Goal: Use online tool/utility: Utilize a website feature to perform a specific function

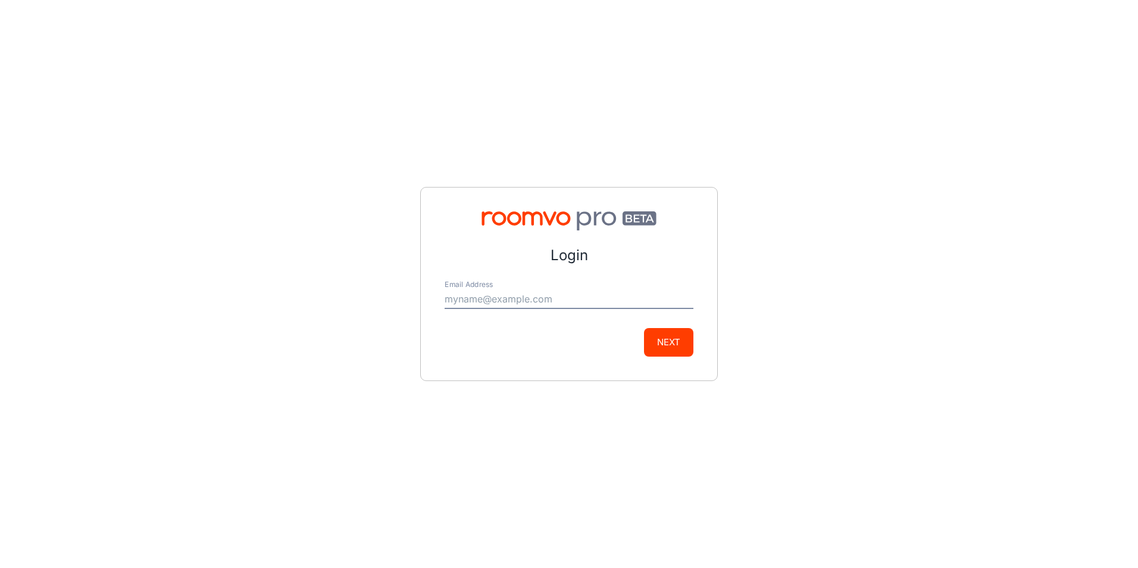
click at [467, 292] on input "Email Address" at bounding box center [569, 299] width 249 height 19
type input "[PERSON_NAME][EMAIL_ADDRESS][DOMAIN_NAME]"
click at [654, 334] on button "Next" at bounding box center [668, 342] width 49 height 29
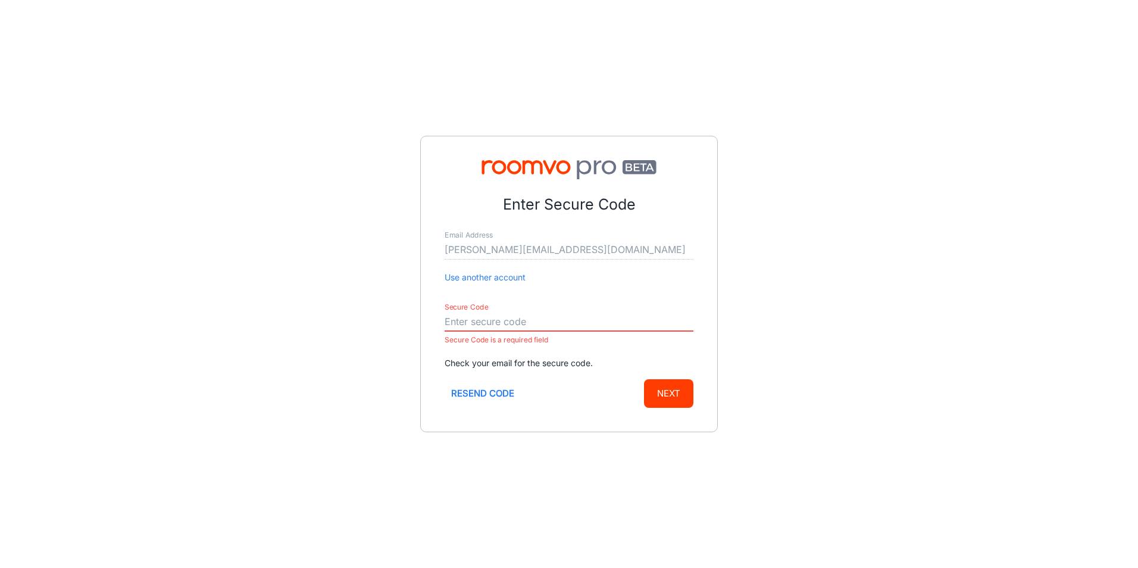
click at [497, 395] on button "Resend code" at bounding box center [483, 393] width 76 height 29
click at [466, 287] on form "Enter Secure Code Email Address [PERSON_NAME][EMAIL_ADDRESS][DOMAIN_NAME] Use a…" at bounding box center [569, 300] width 249 height 214
click at [461, 321] on input "Secure Code" at bounding box center [569, 321] width 249 height 19
paste input "914183"
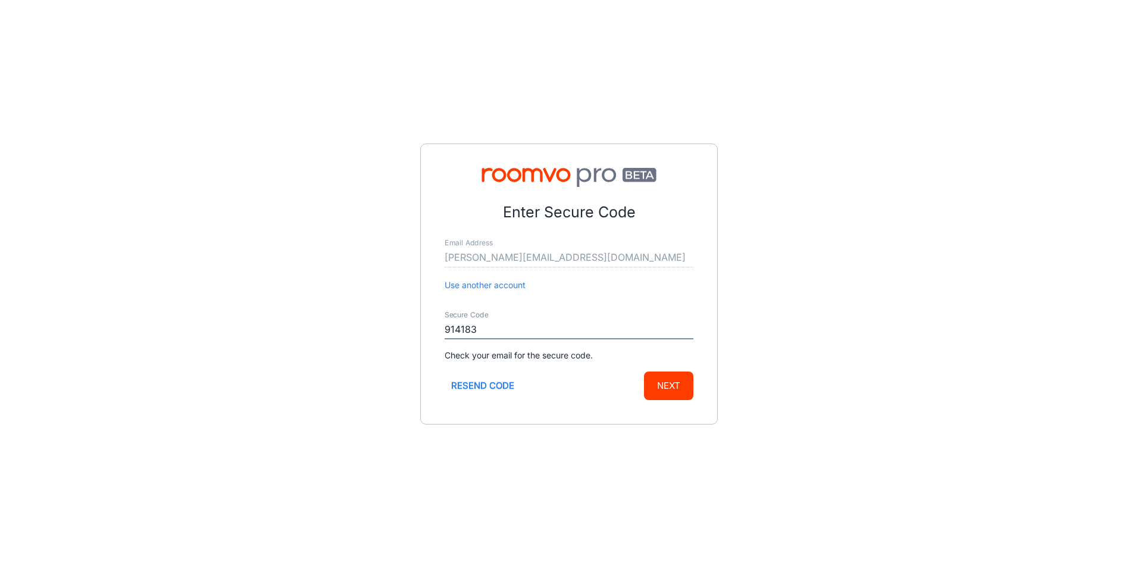
type input "914183"
click at [661, 381] on button "Next" at bounding box center [668, 385] width 49 height 29
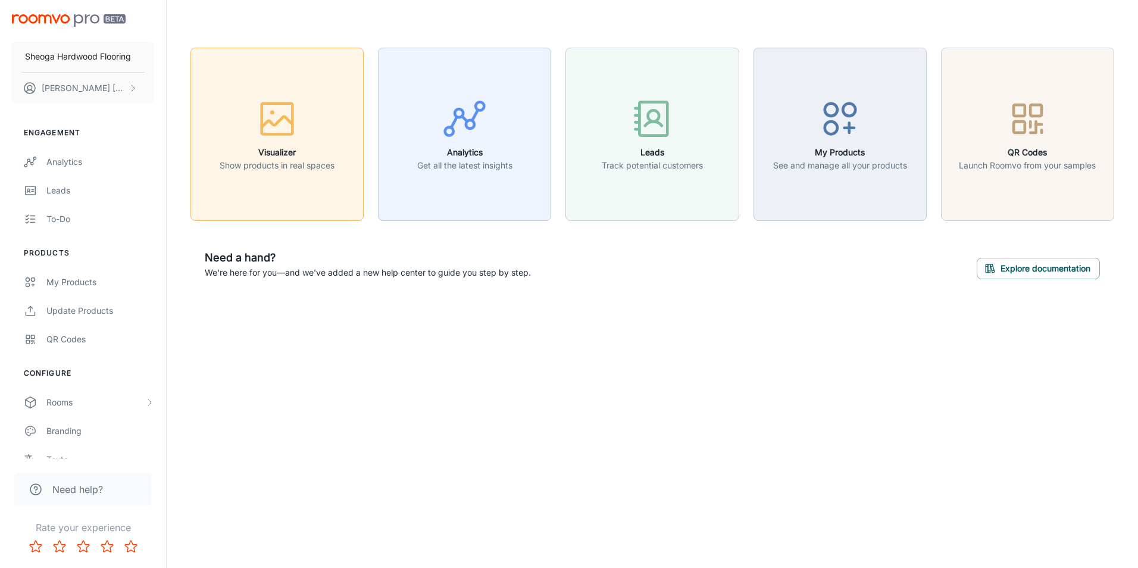
click at [299, 151] on h6 "Visualizer" at bounding box center [277, 152] width 115 height 13
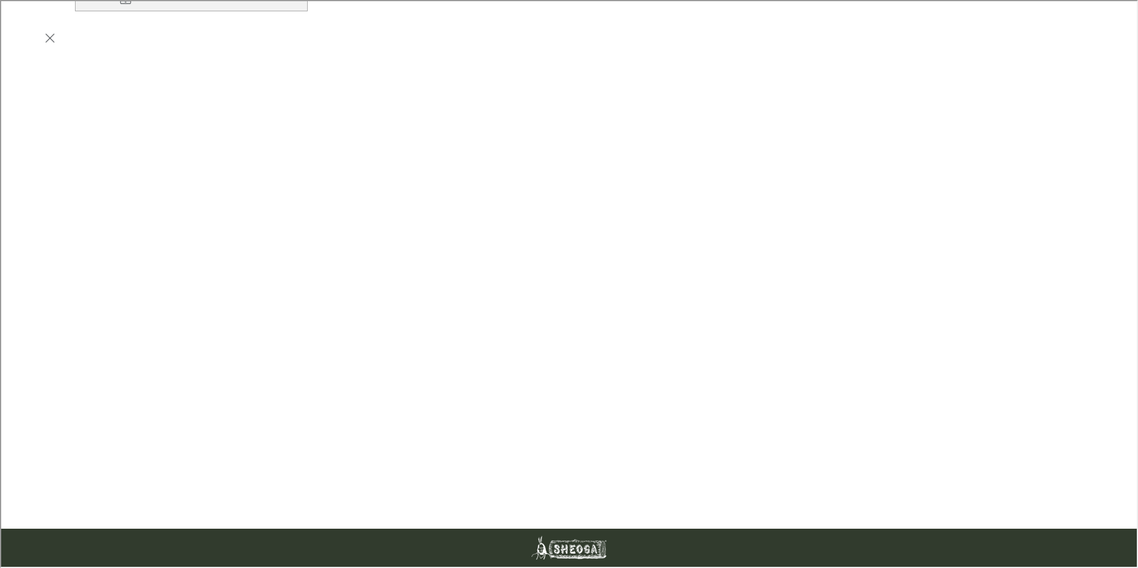
scroll to position [238, 0]
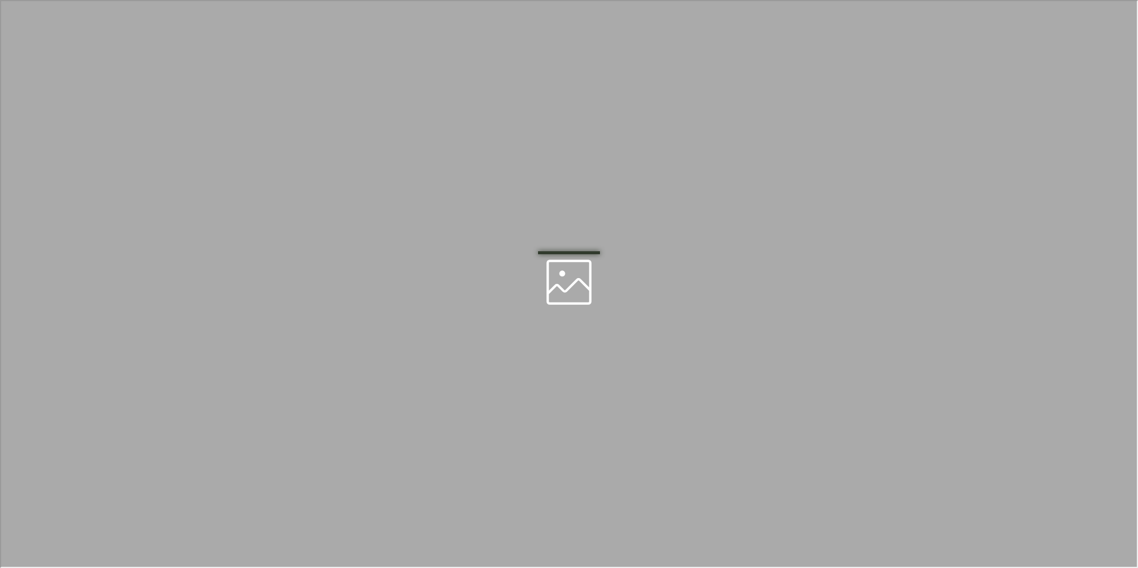
scroll to position [0, 0]
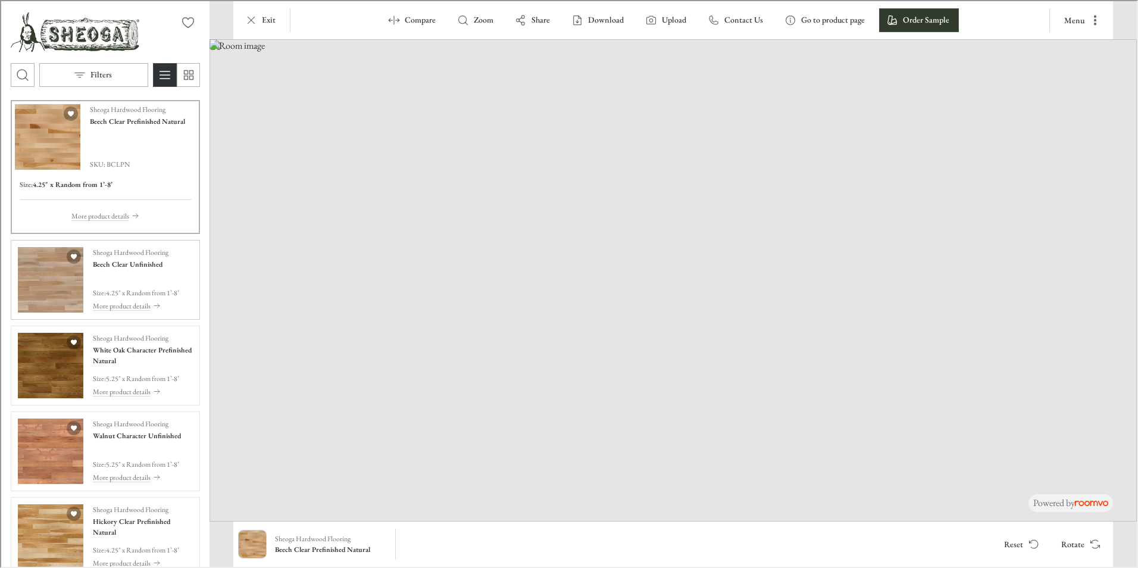
click at [54, 258] on img "See Beech Clear Unfinished in the room" at bounding box center [49, 278] width 65 height 65
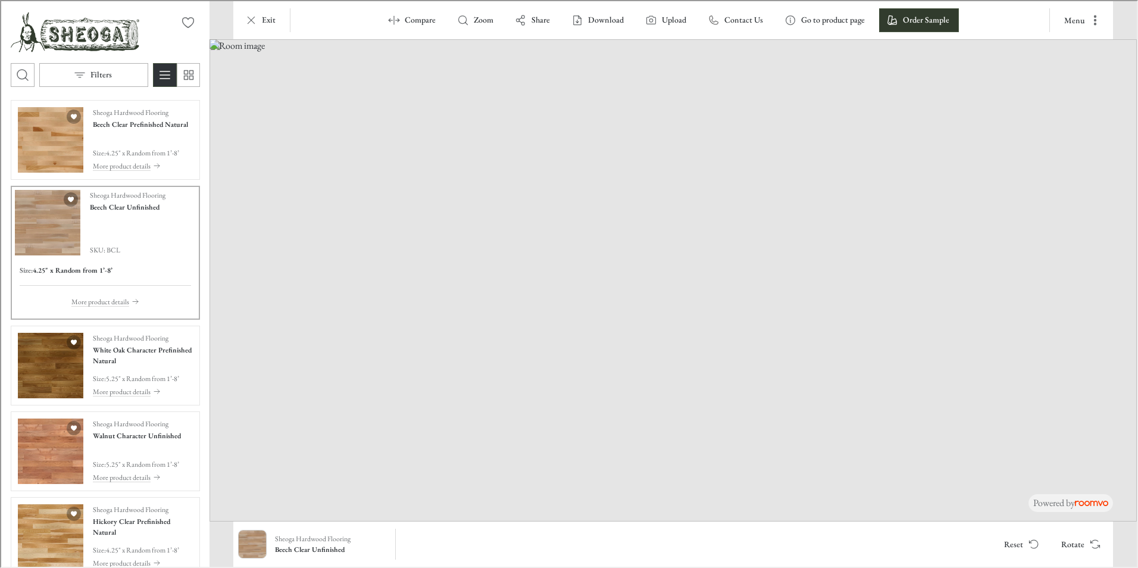
click at [51, 236] on img "Product catalog" at bounding box center [46, 221] width 65 height 65
click at [31, 134] on img "See Beech Clear Prefinished Natural in the room" at bounding box center [49, 138] width 65 height 65
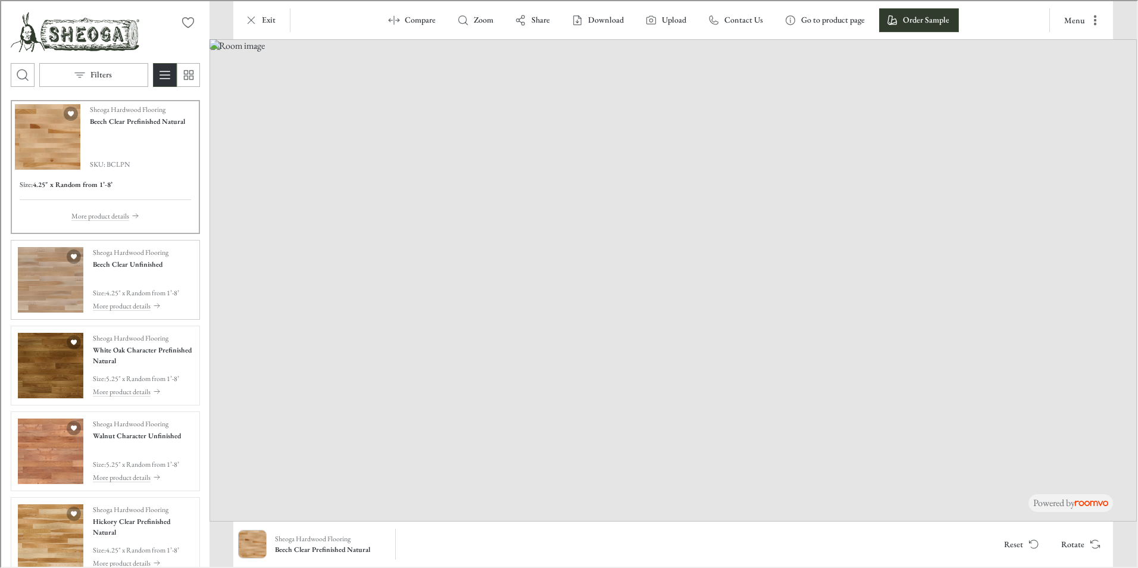
click at [34, 264] on img "See Beech Clear Unfinished in the room" at bounding box center [49, 278] width 65 height 65
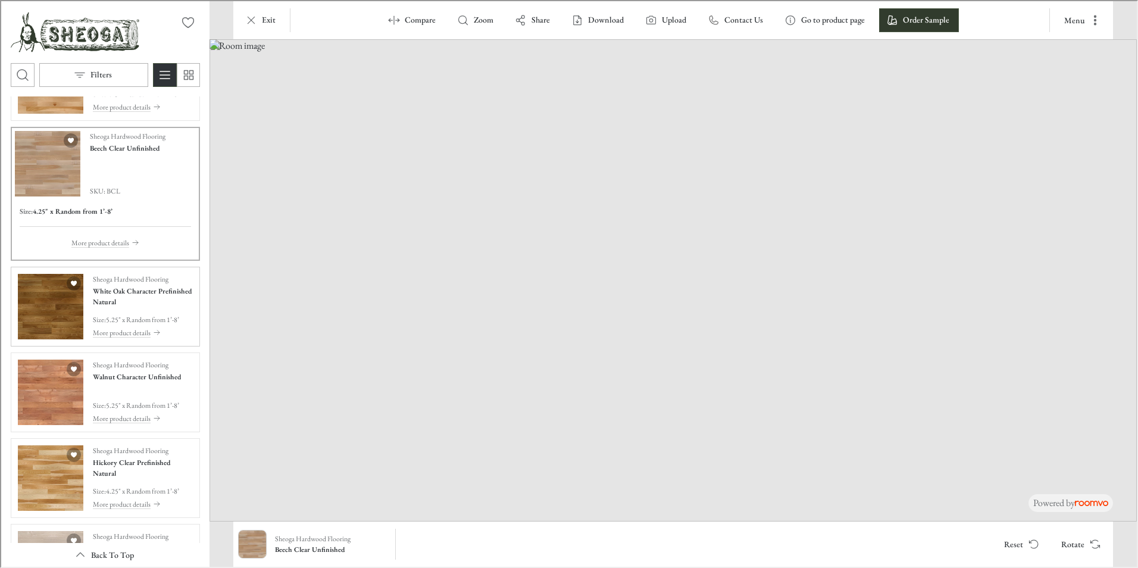
scroll to position [60, 0]
click at [49, 293] on img "See White Oak Character Prefinished Natural in the room" at bounding box center [49, 304] width 65 height 65
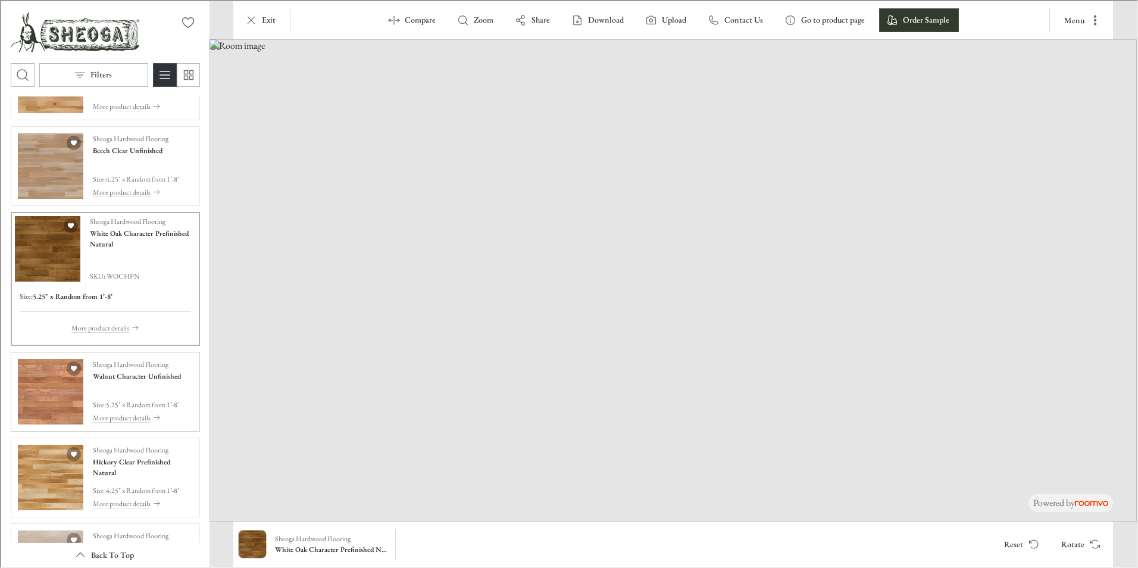
click at [54, 374] on img "See Walnut Character Unfinished in the room" at bounding box center [49, 390] width 65 height 65
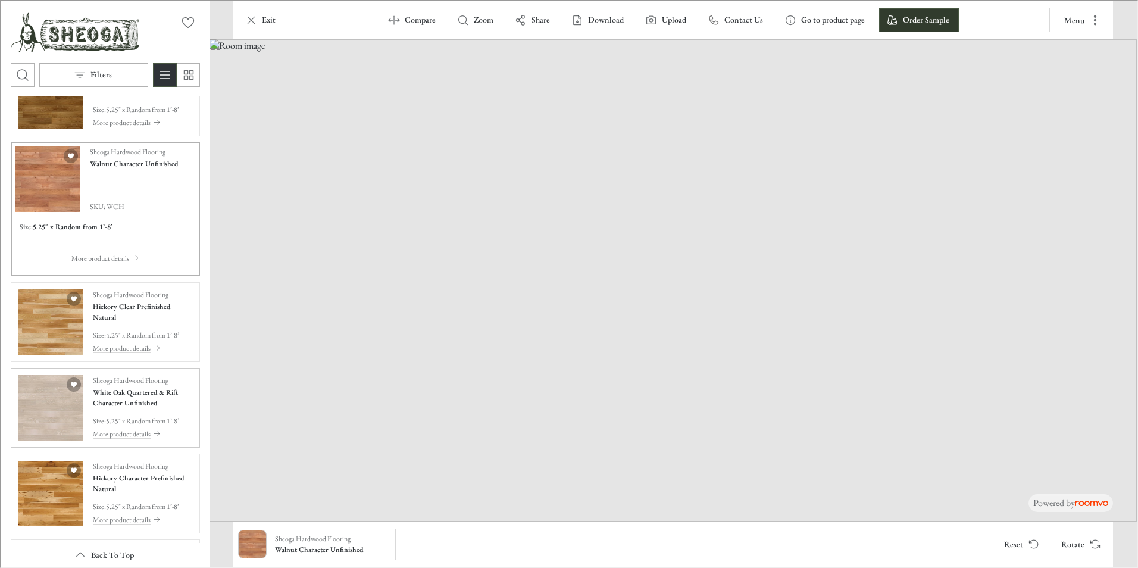
scroll to position [238, 0]
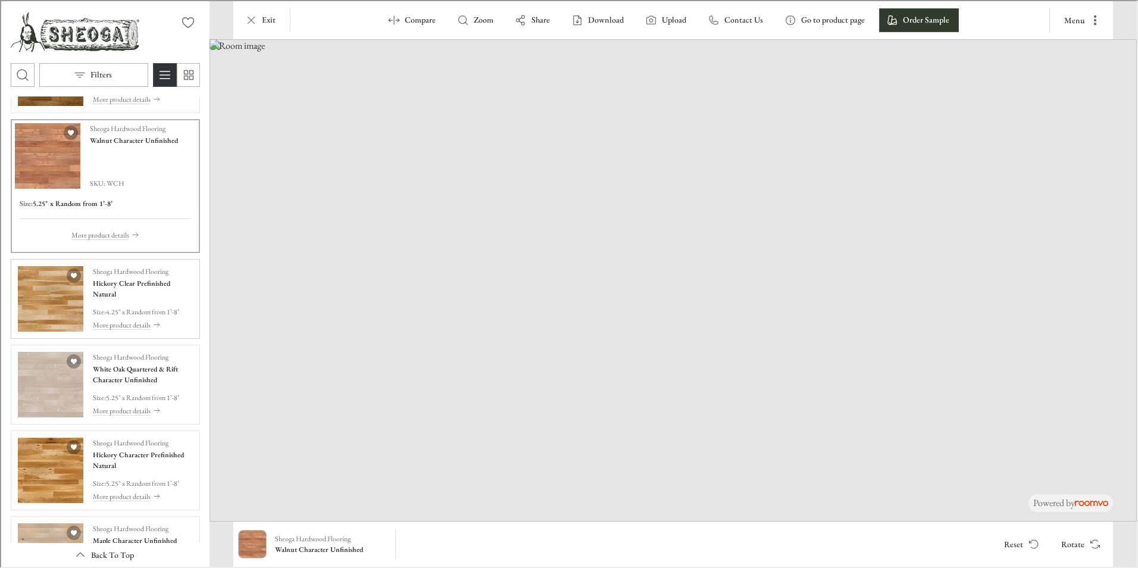
click at [66, 300] on img "See Hickory Clear Prefinished Natural in the room" at bounding box center [49, 297] width 65 height 65
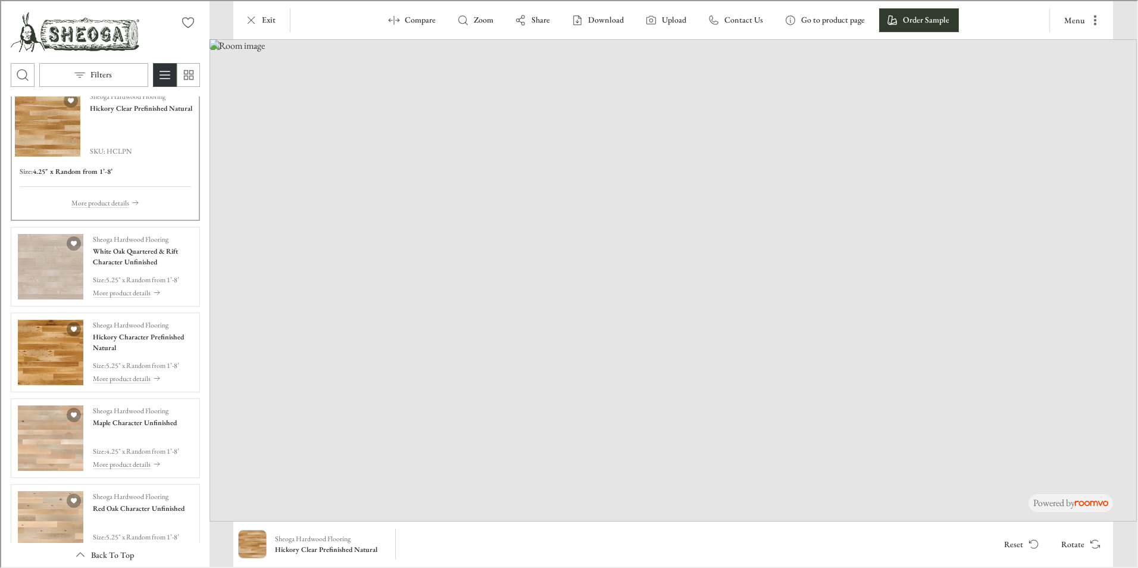
scroll to position [357, 0]
click at [55, 270] on img "See White Oak Quartered & Rift Character Unfinished in the room" at bounding box center [49, 263] width 65 height 65
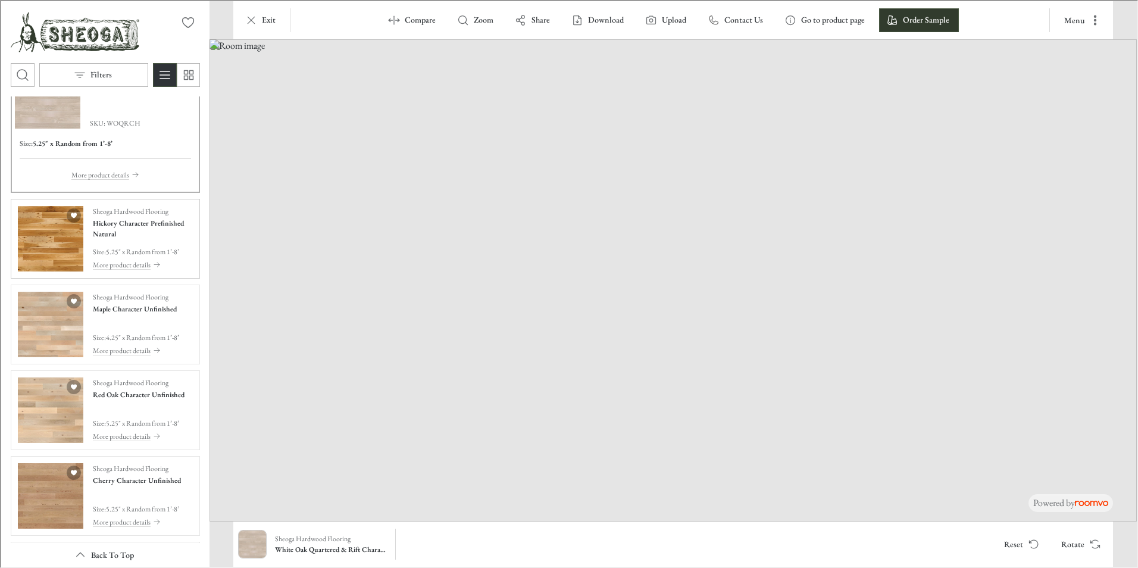
scroll to position [476, 0]
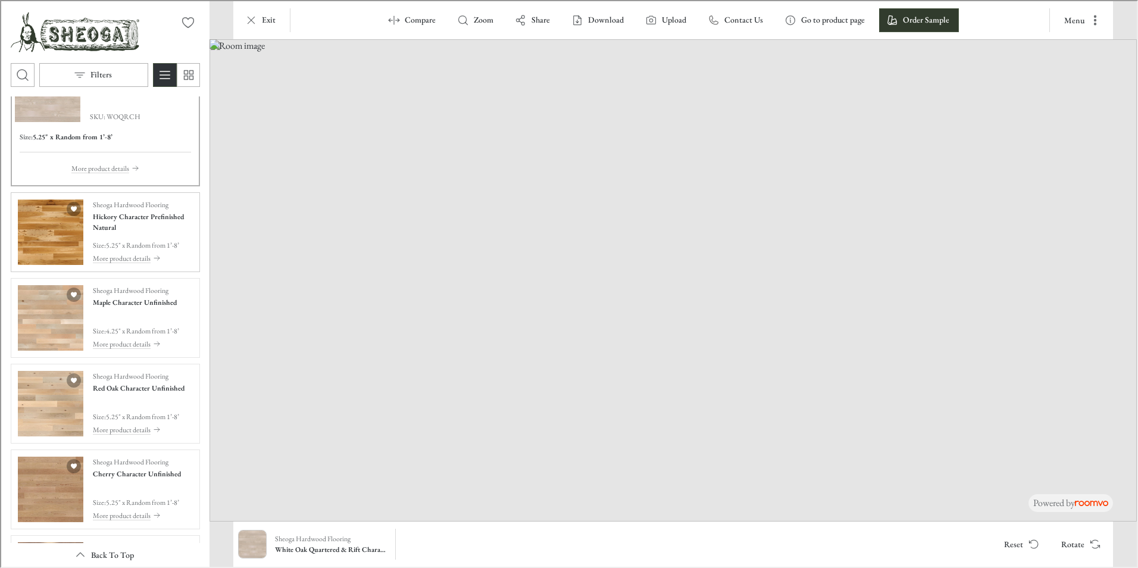
click at [55, 229] on img "See Hickory Character Prefinished Natural in the room" at bounding box center [49, 230] width 65 height 65
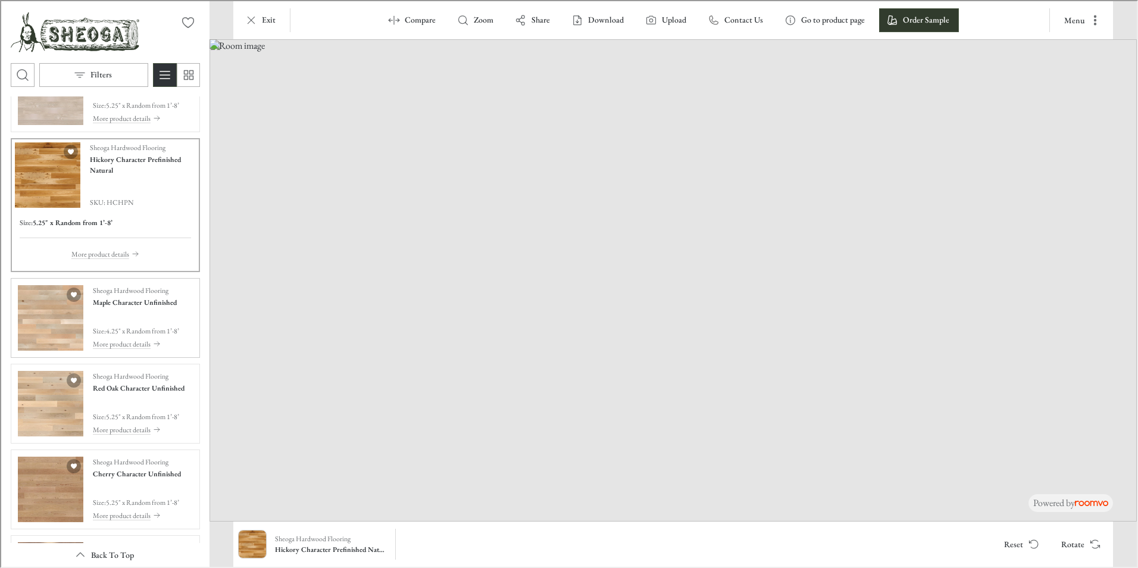
click at [46, 303] on img "See Maple Character Unfinished in the room" at bounding box center [49, 316] width 65 height 65
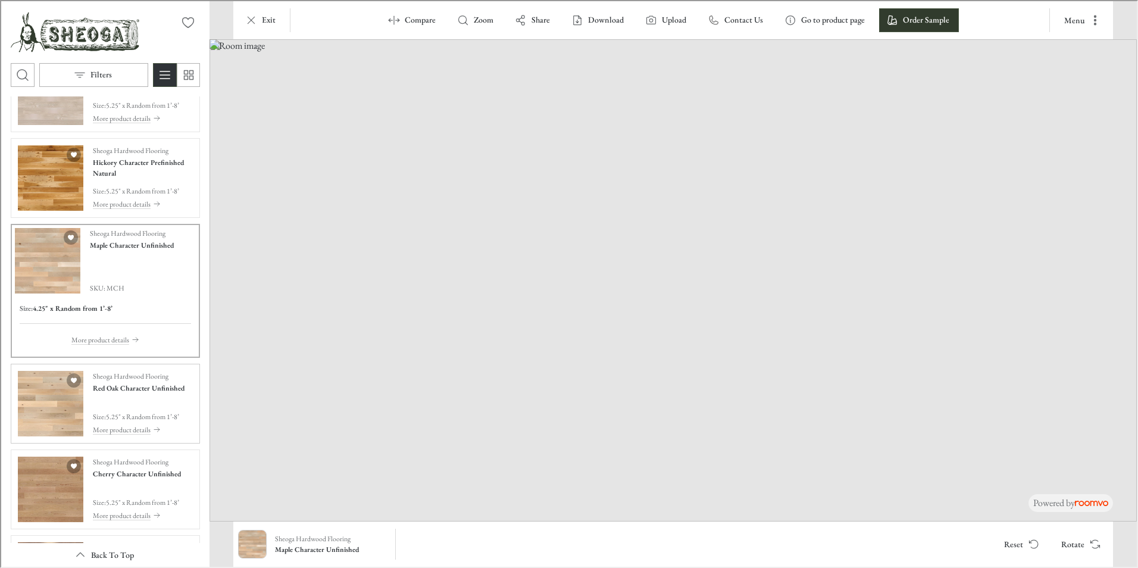
click at [77, 403] on img "See Red Oak Character Unfinished in the room" at bounding box center [49, 402] width 65 height 65
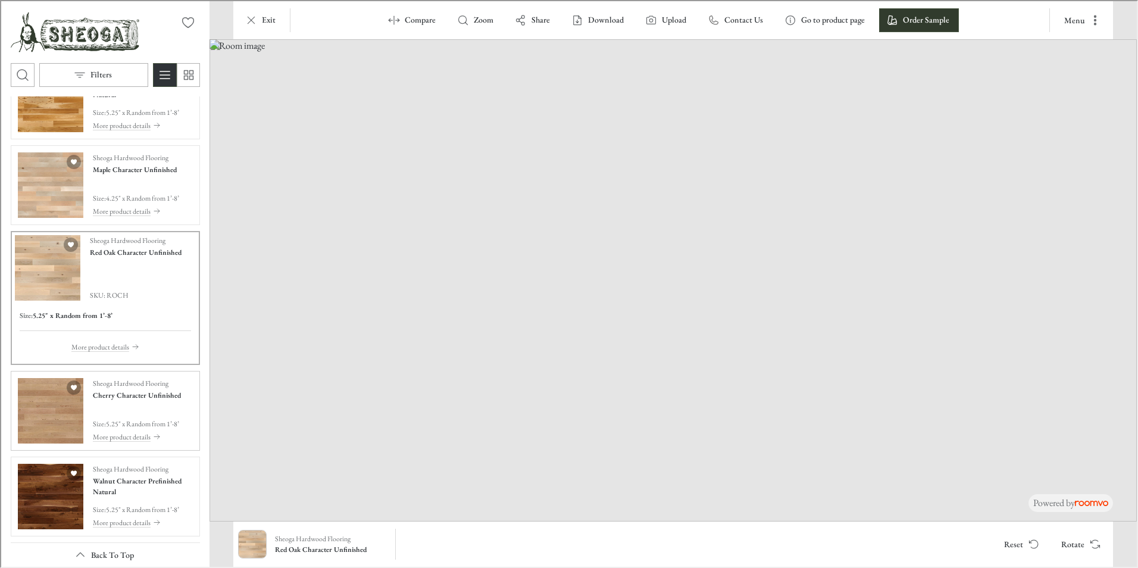
scroll to position [595, 0]
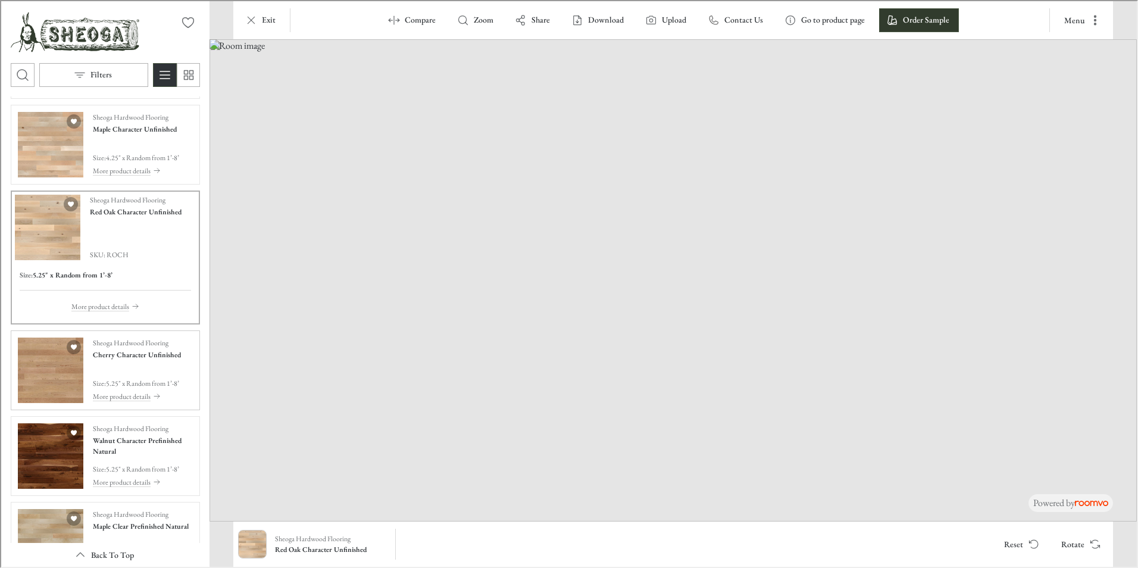
click at [64, 376] on img "See Cherry Character Unfinished in the room" at bounding box center [49, 368] width 65 height 65
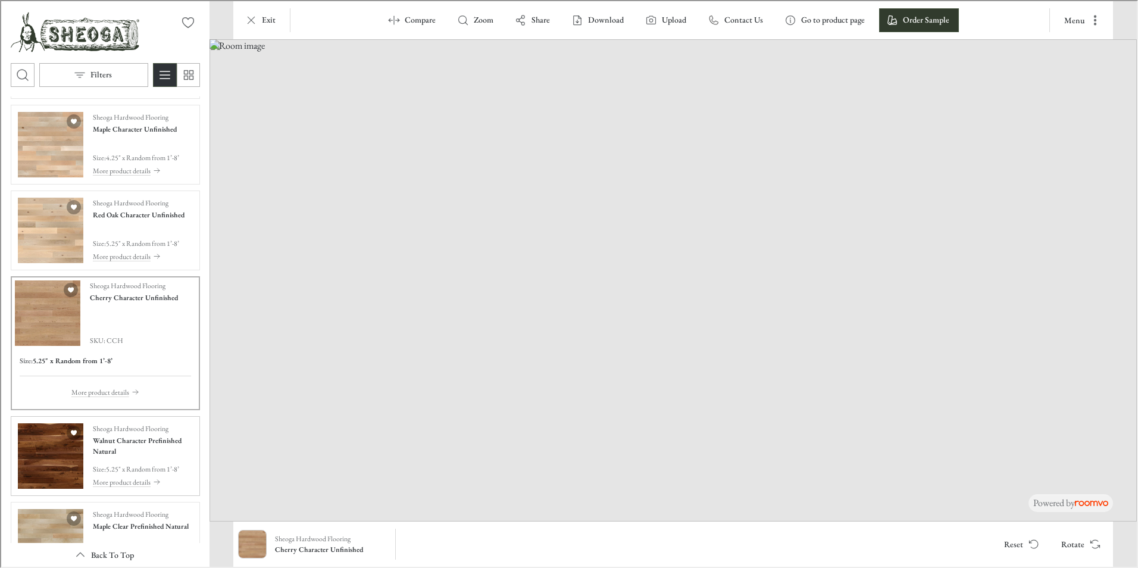
click at [60, 438] on img "See Walnut Character Prefinished Natural in the room" at bounding box center [49, 454] width 65 height 65
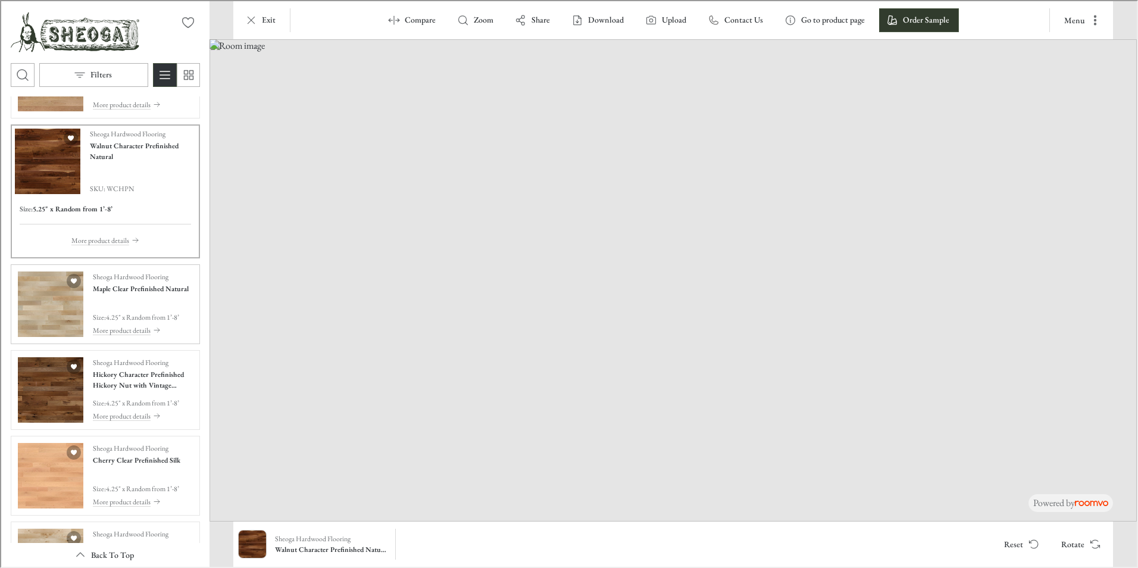
scroll to position [833, 0]
click at [55, 289] on img "See Maple Clear Prefinished Natural in the room" at bounding box center [49, 302] width 65 height 65
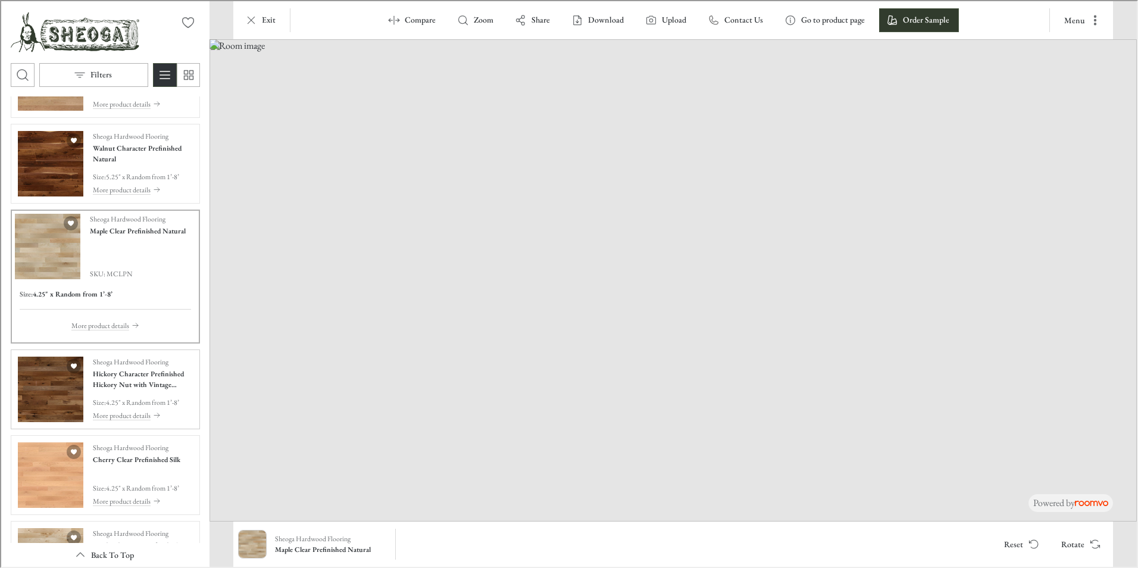
click at [59, 375] on img "See Hickory Character Prefinished Hickory Nut with Vintage Charm Texture in the…" at bounding box center [49, 387] width 65 height 65
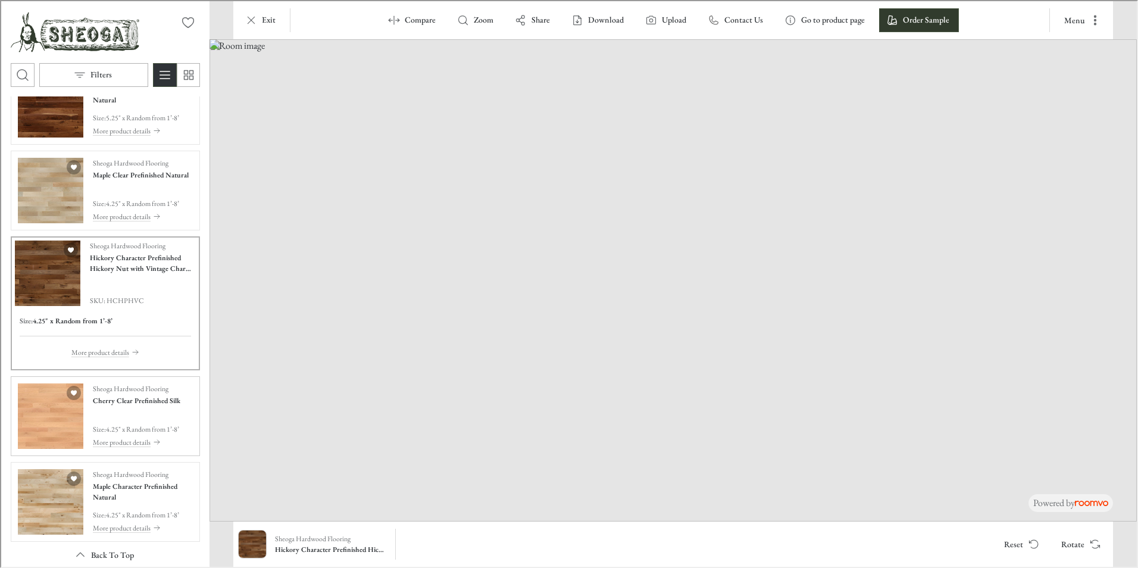
scroll to position [893, 0]
click at [62, 398] on img "See Cherry Clear Prefinished Silk in the room" at bounding box center [49, 413] width 65 height 65
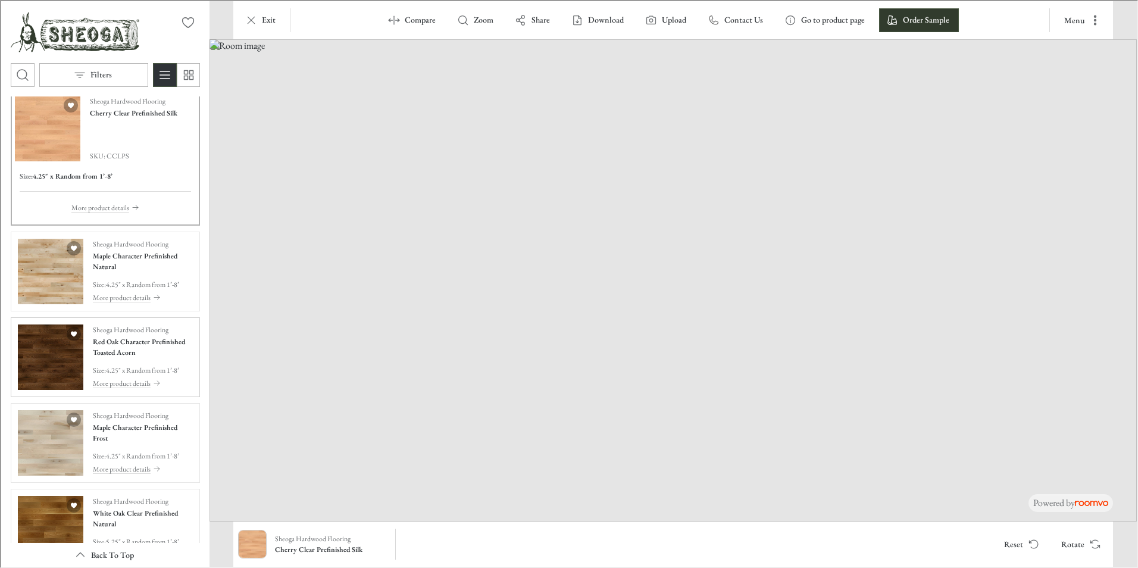
scroll to position [1131, 0]
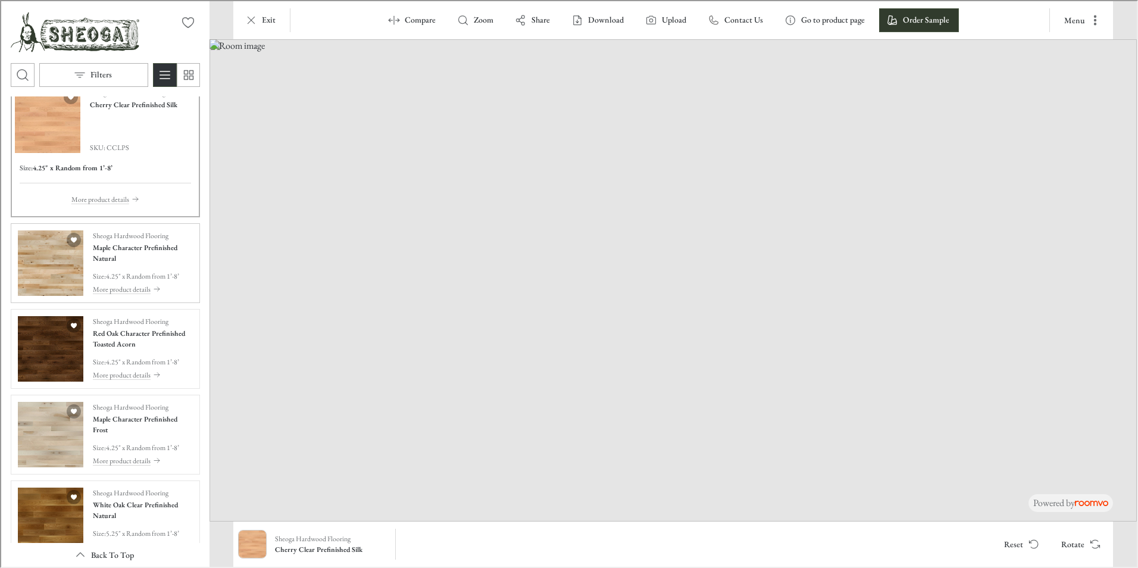
click at [52, 271] on img "See Maple Character Prefinished Natural in the room" at bounding box center [49, 261] width 65 height 65
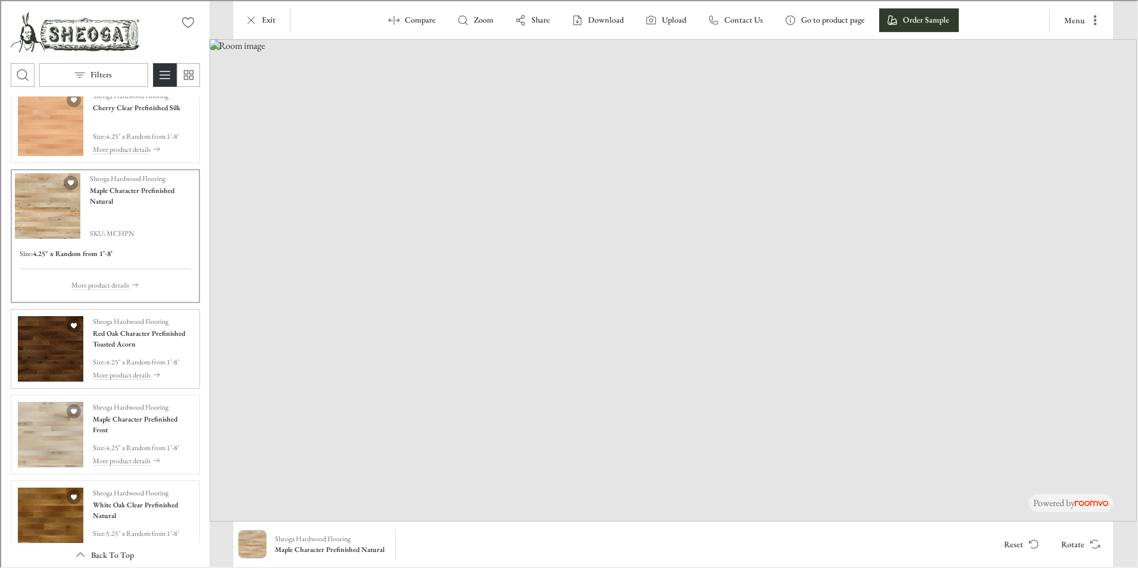
click at [61, 355] on img "See Red Oak Character Prefinished Toasted Acorn in the room" at bounding box center [49, 347] width 65 height 65
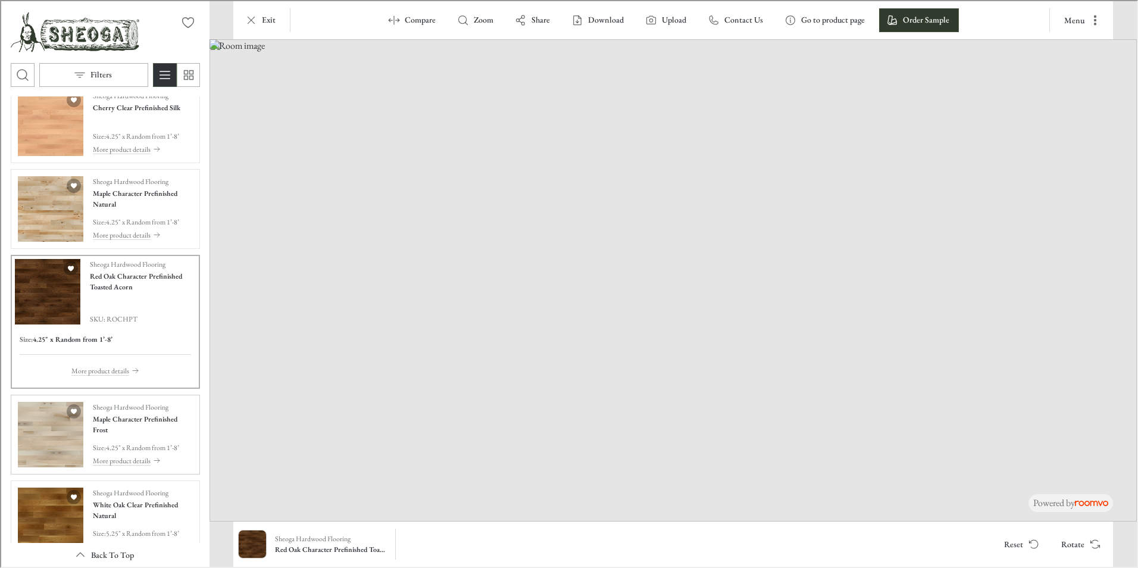
click at [65, 447] on img "See Maple Character Prefinished Frost in the room" at bounding box center [49, 432] width 65 height 65
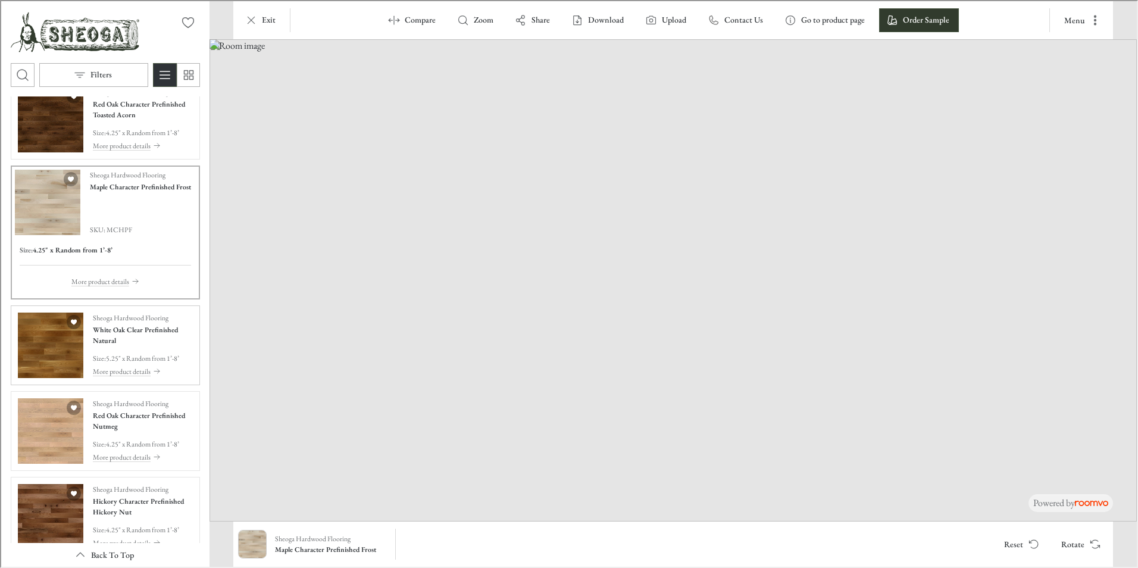
scroll to position [1309, 0]
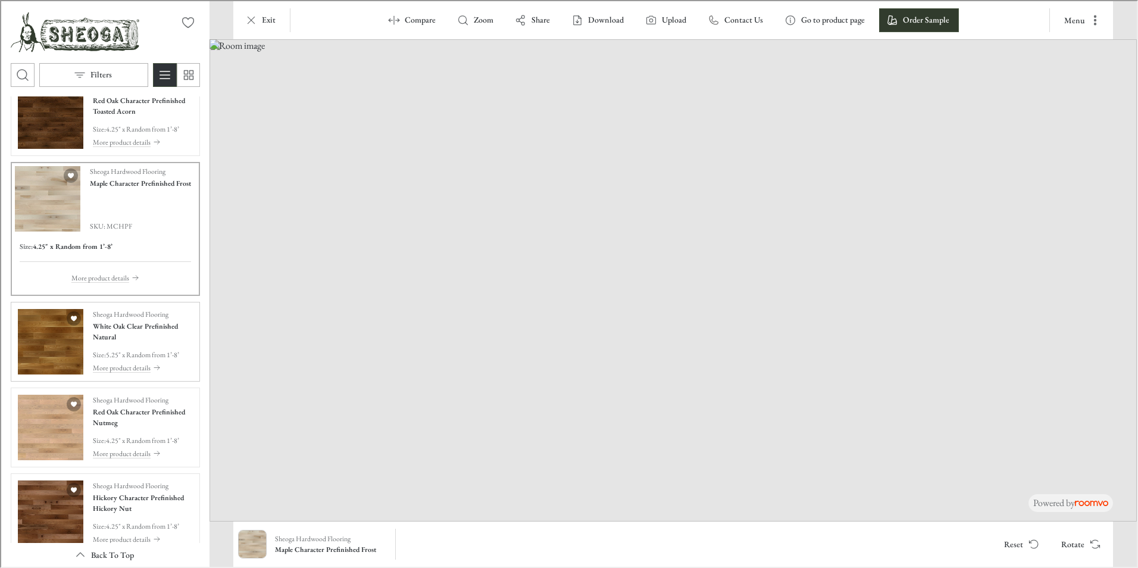
click at [52, 340] on img "See White Oak Clear Prefinished Natural in the room" at bounding box center [49, 340] width 65 height 65
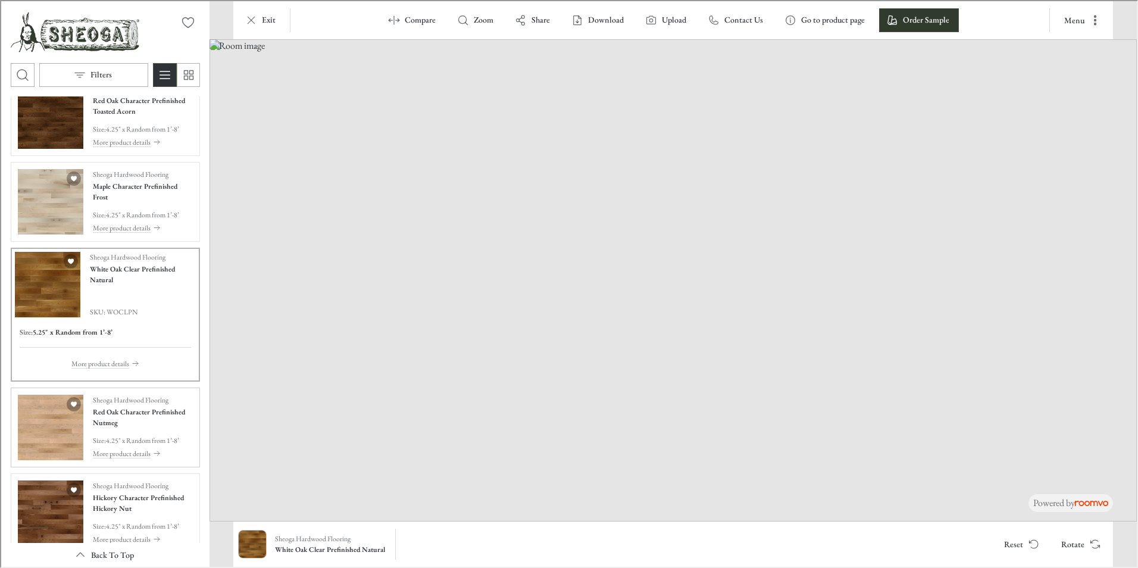
click at [68, 418] on img "See Red Oak Character Prefinished Nutmeg in the room" at bounding box center [49, 425] width 65 height 65
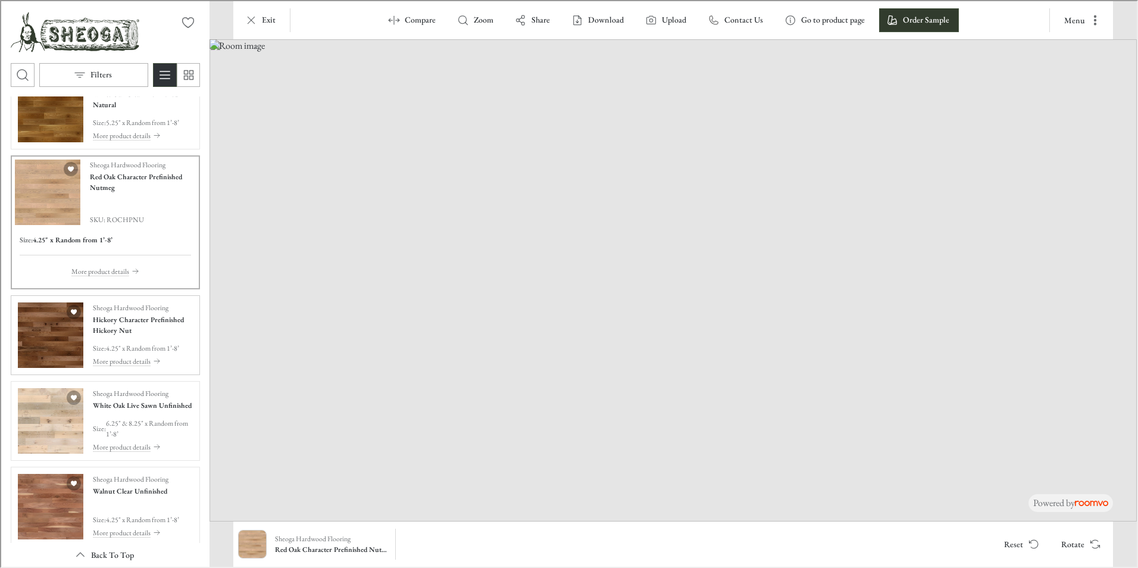
scroll to position [1488, 0]
click at [61, 318] on img "See Hickory Character Prefinished Hickory Nut in the room" at bounding box center [49, 333] width 65 height 65
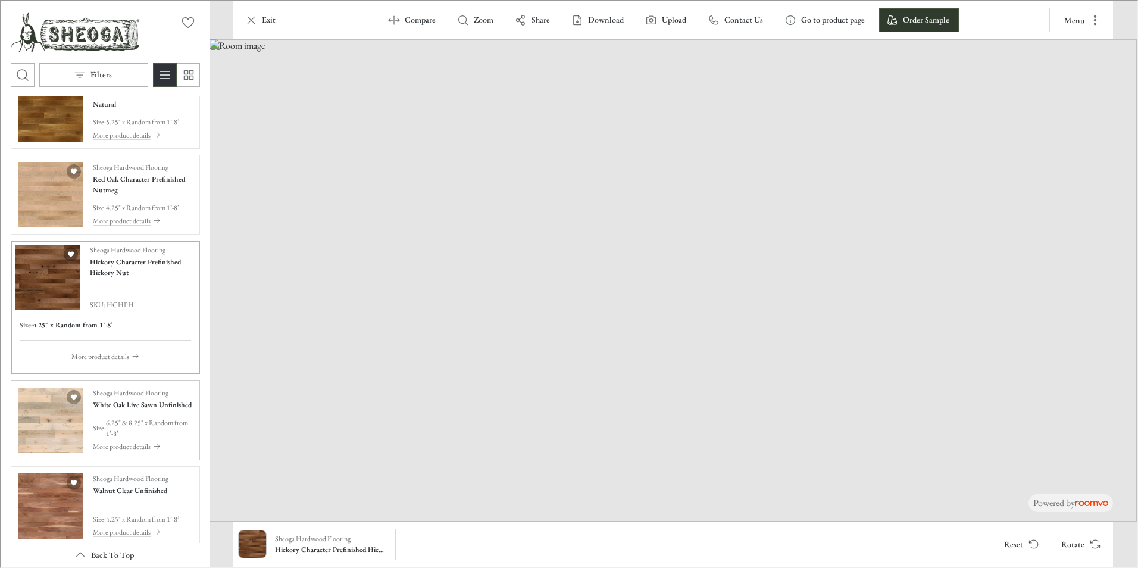
click at [50, 421] on img "See White Oak Live Sawn Unfinished in the room" at bounding box center [49, 418] width 65 height 65
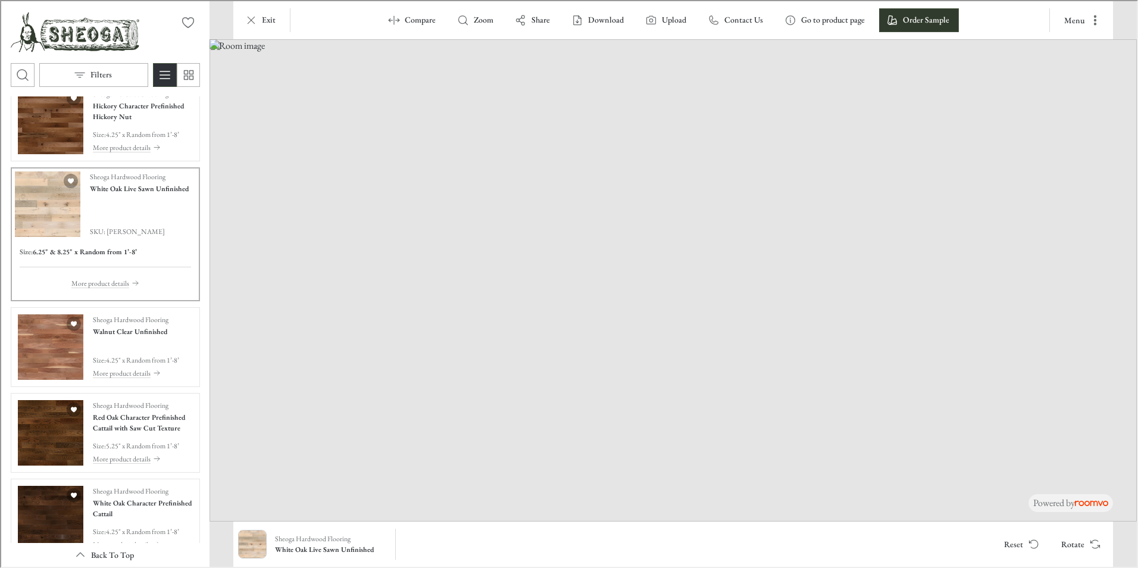
scroll to position [1666, 0]
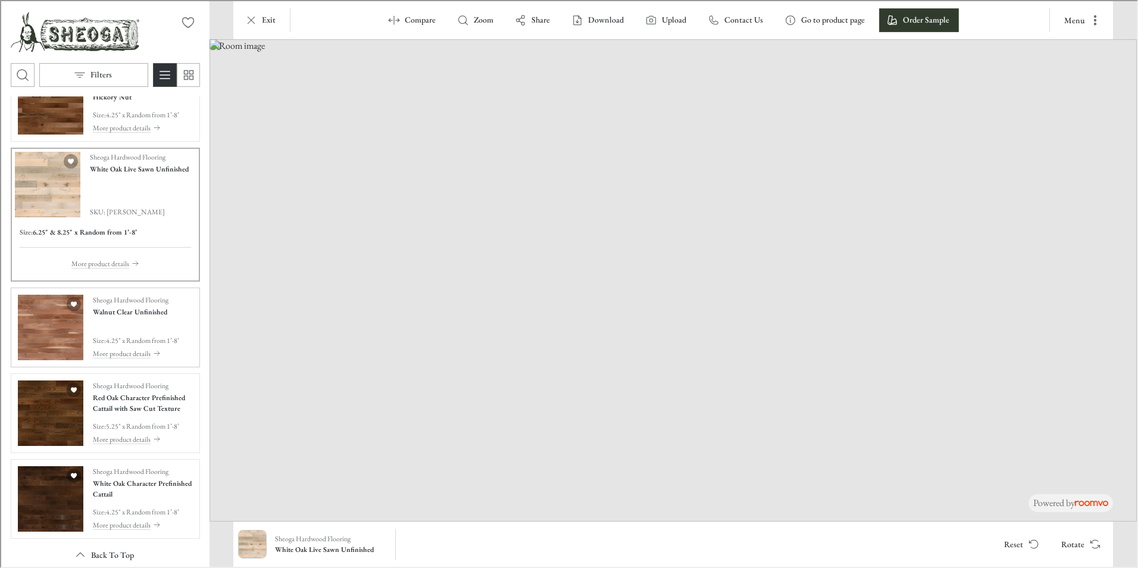
click at [52, 331] on img "See Walnut Clear Unfinished in the room" at bounding box center [49, 325] width 65 height 65
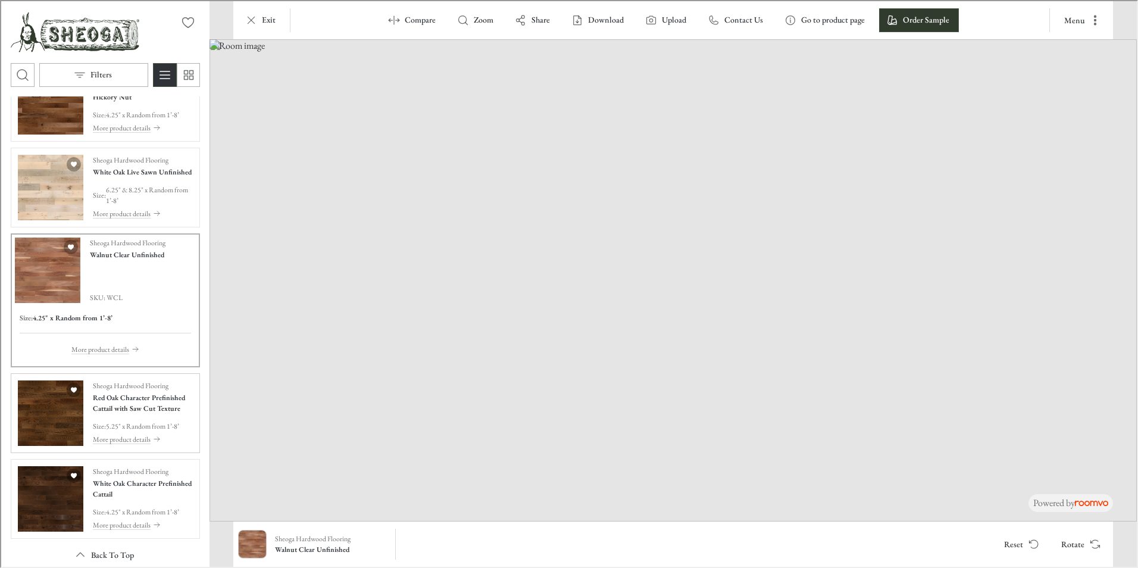
click at [49, 400] on img "See Red Oak Character Prefinished Cattail with Saw Cut Texture in the room" at bounding box center [49, 411] width 65 height 65
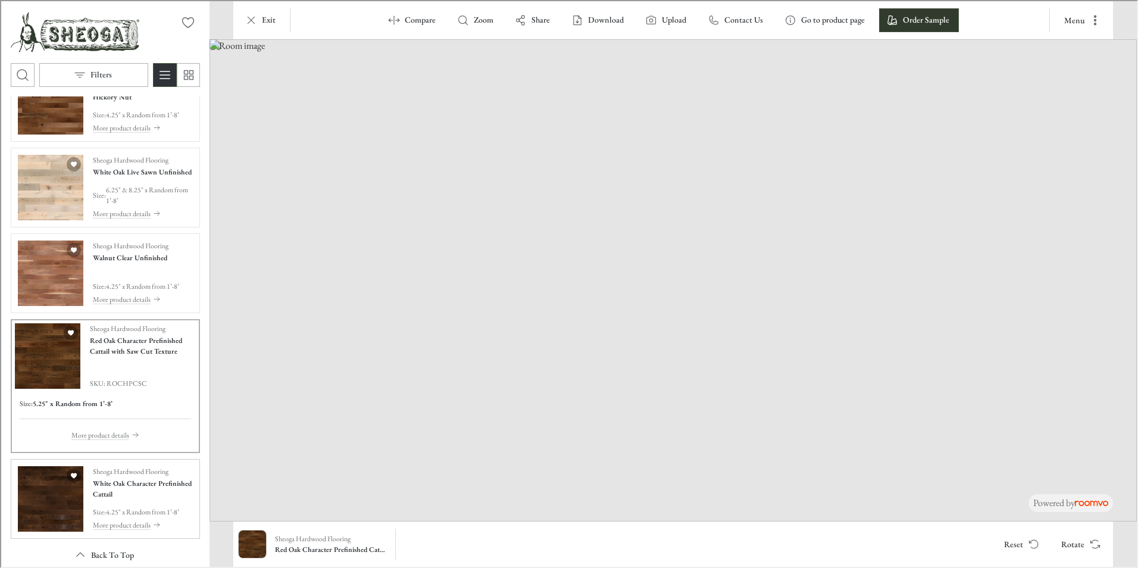
click at [51, 491] on img "See White Oak Character Prefinished Cattail in the room" at bounding box center [49, 497] width 65 height 65
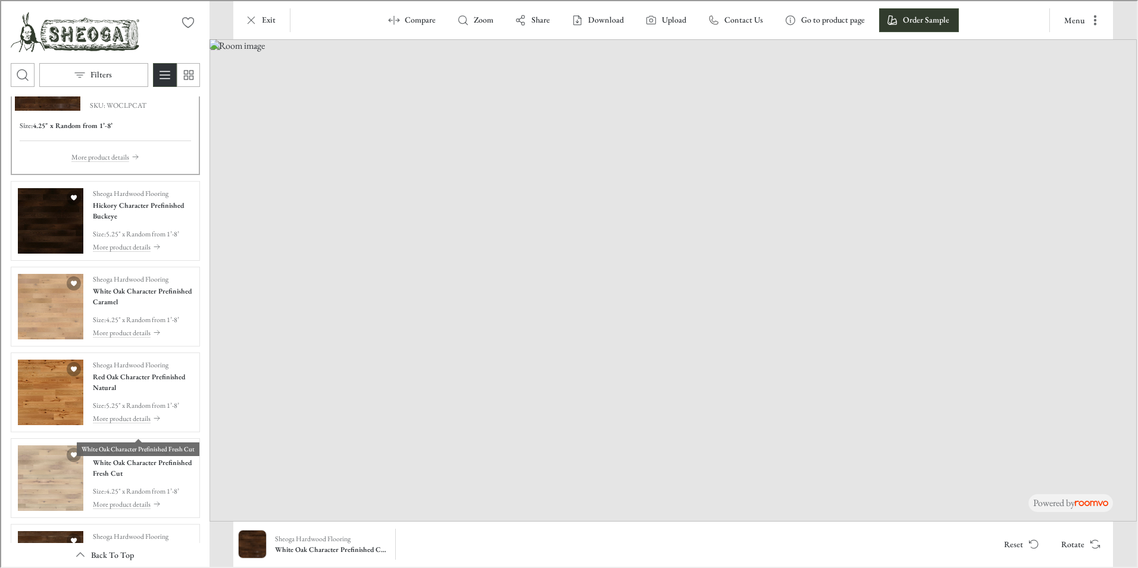
scroll to position [2083, 0]
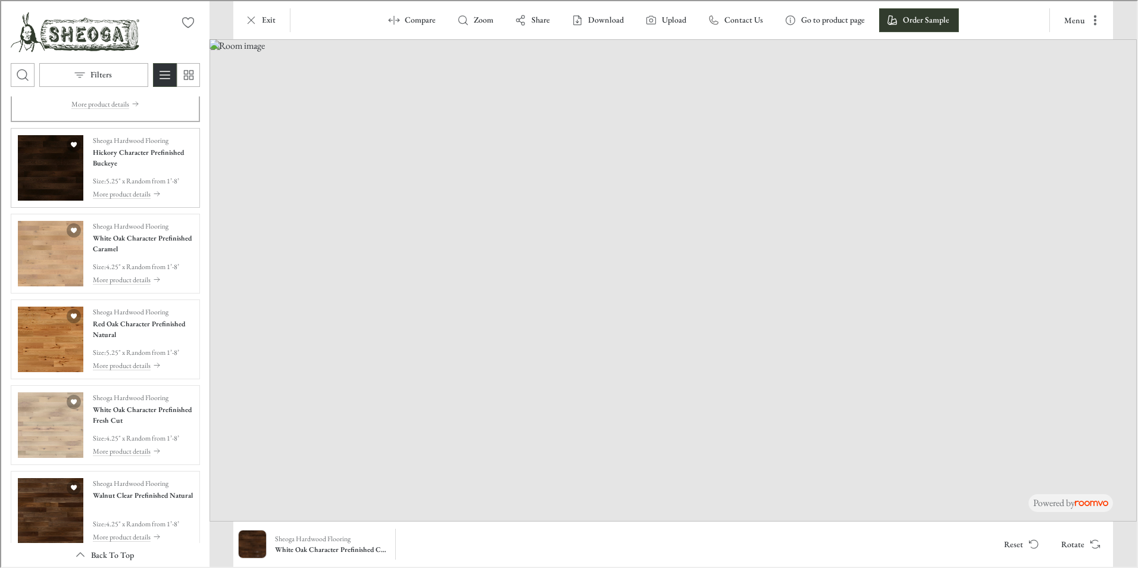
click at [46, 170] on img "See Hickory Character Prefinished Buckeye in the room" at bounding box center [49, 166] width 65 height 65
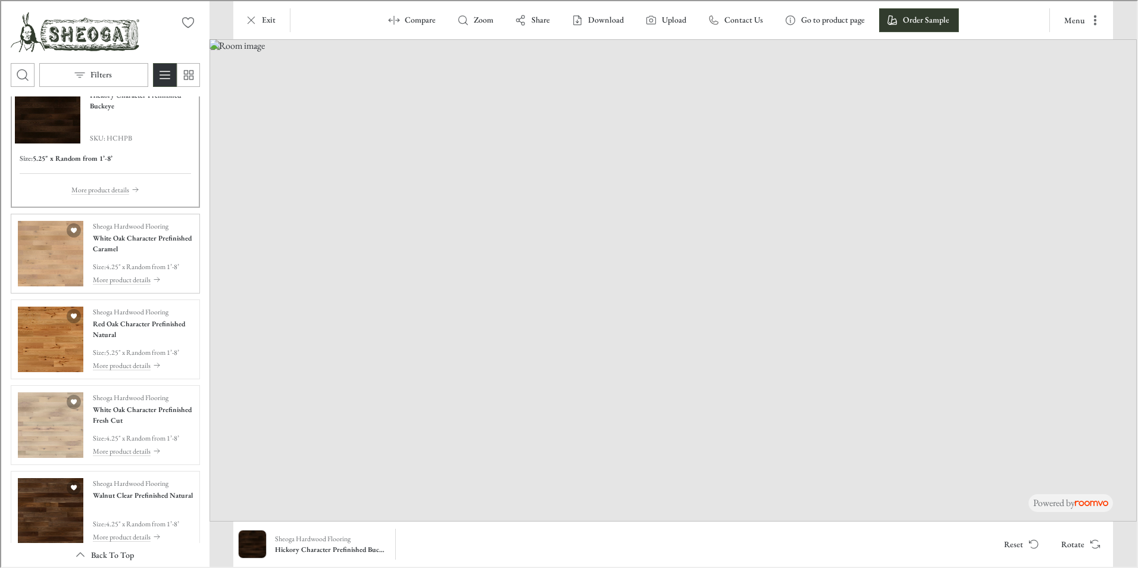
click at [48, 258] on img "See White Oak Character Prefinished Caramel in the room" at bounding box center [49, 252] width 65 height 65
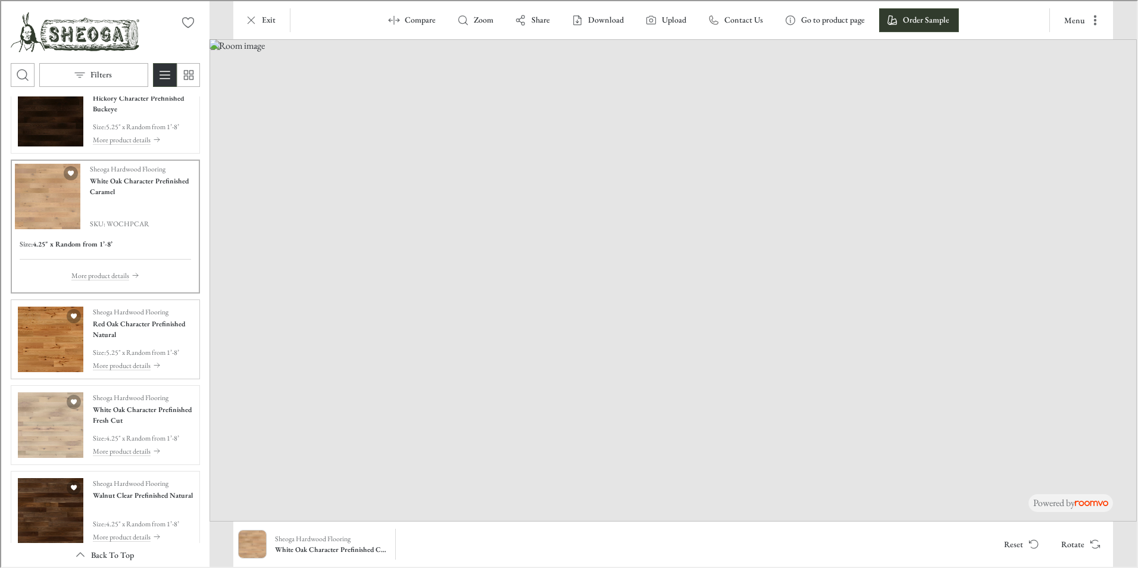
click at [50, 324] on img "See Red Oak Character Prefinished Natural in the room" at bounding box center [49, 337] width 65 height 65
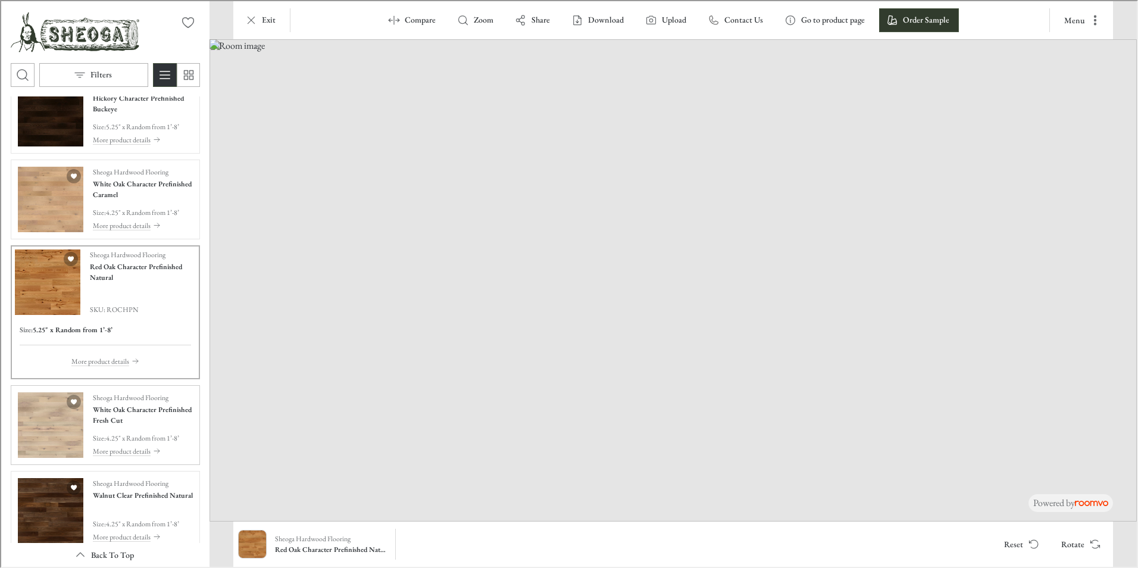
click at [64, 431] on img "See White Oak Character Prefinished Fresh Cut in the room" at bounding box center [49, 423] width 65 height 65
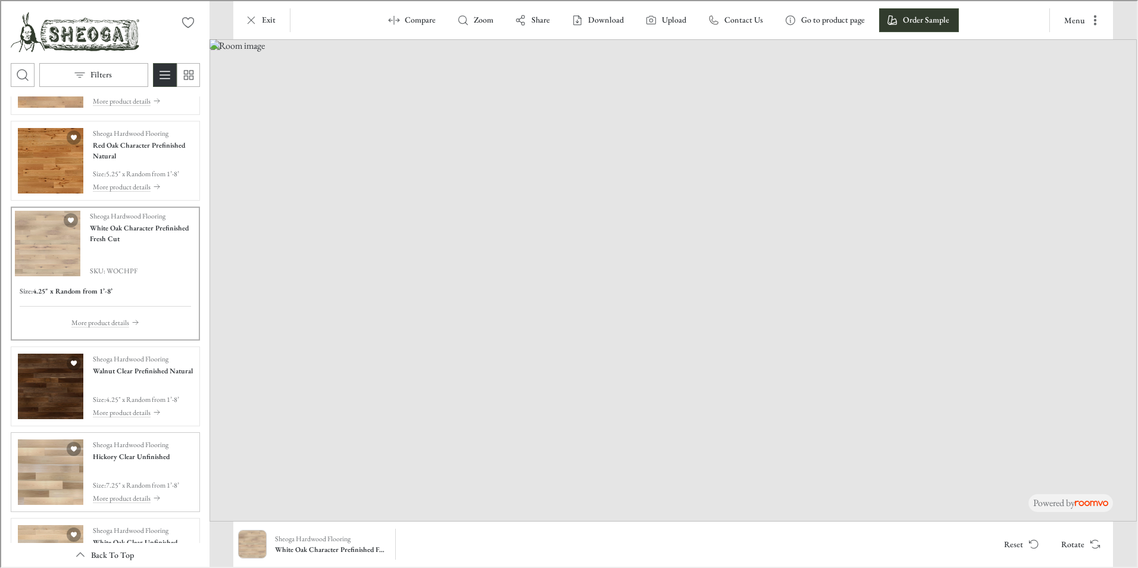
scroll to position [2261, 0]
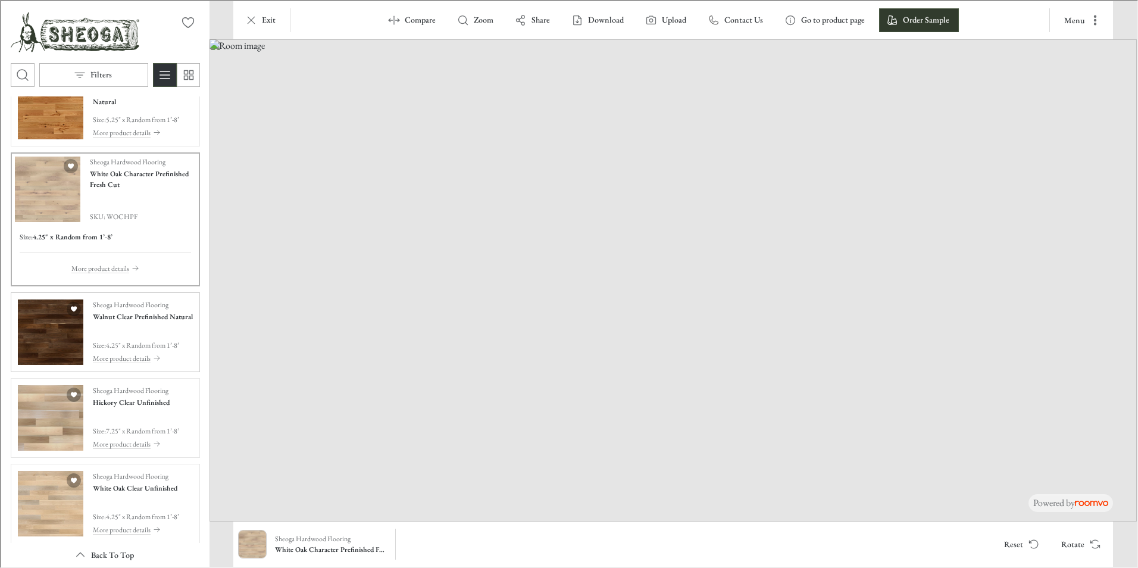
click at [48, 343] on img "See Walnut Clear Prefinished Natural in the room" at bounding box center [49, 330] width 65 height 65
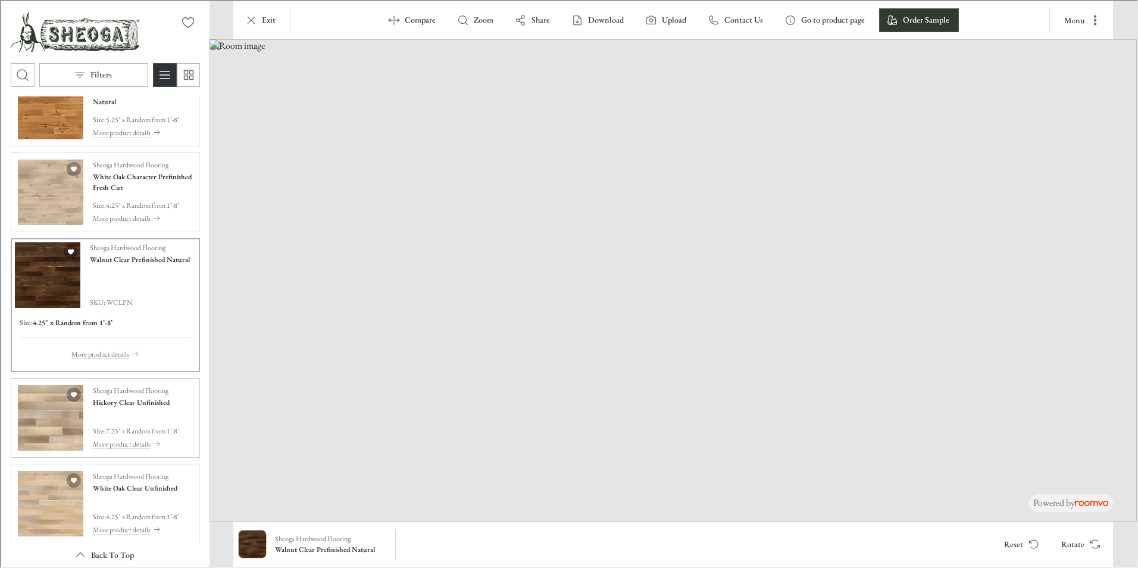
click at [58, 417] on img "See Hickory Clear Unfinished in the room" at bounding box center [49, 416] width 65 height 65
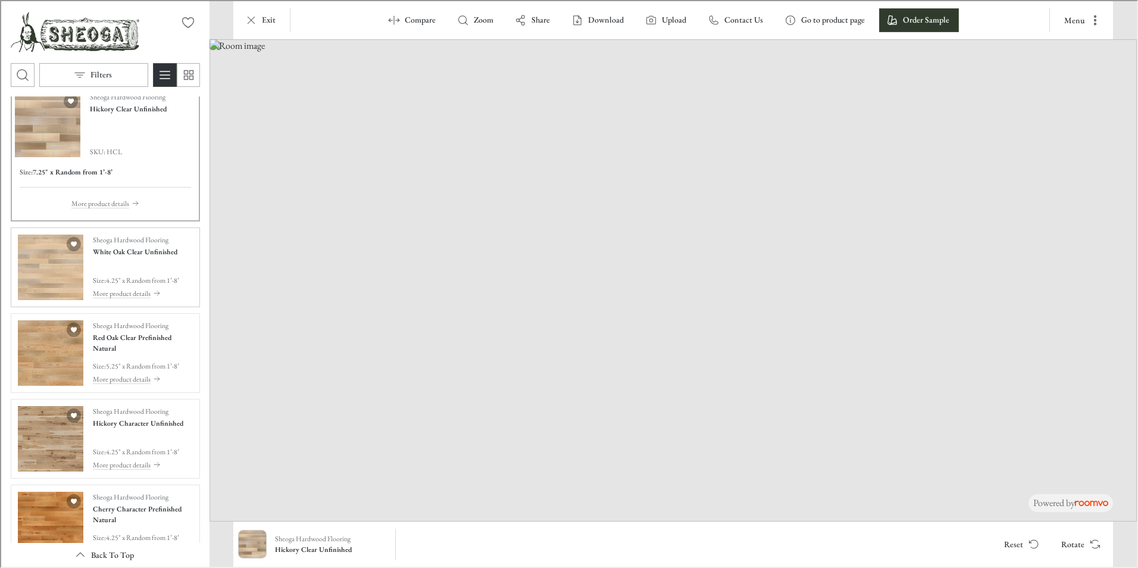
scroll to position [2499, 0]
click at [48, 268] on img "See White Oak Clear Unfinished in the room" at bounding box center [49, 263] width 65 height 65
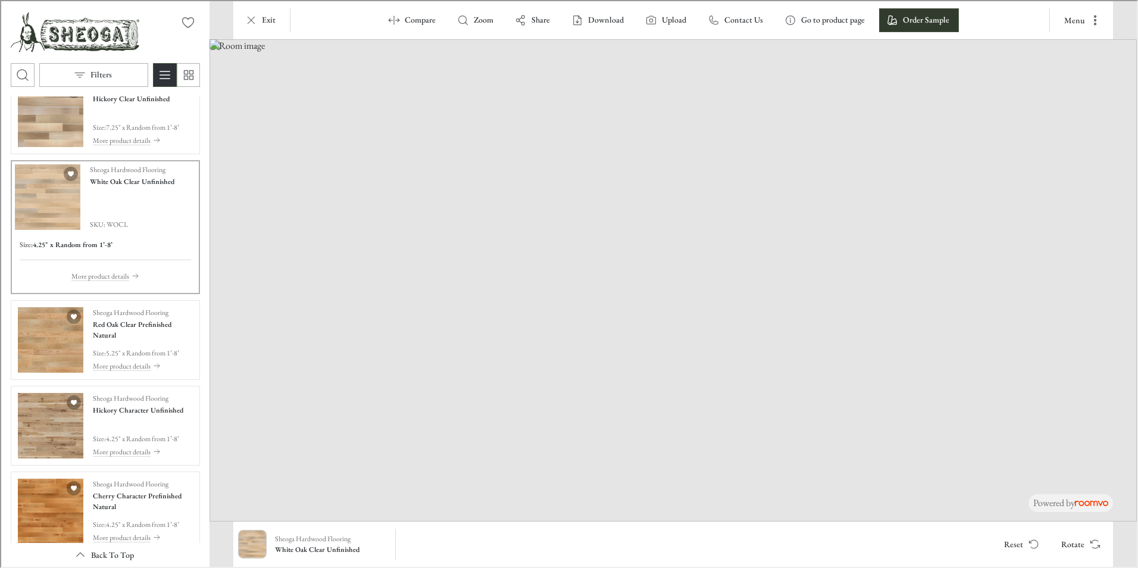
scroll to position [2533, 0]
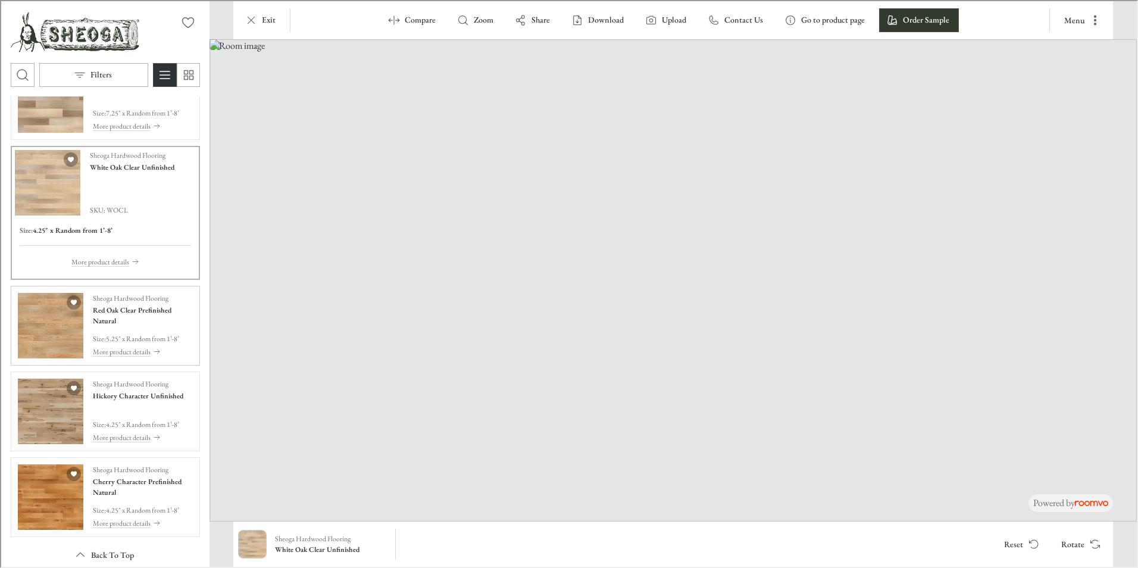
click at [57, 314] on img "See Red Oak Clear Prefinished Natural in the room" at bounding box center [49, 324] width 65 height 65
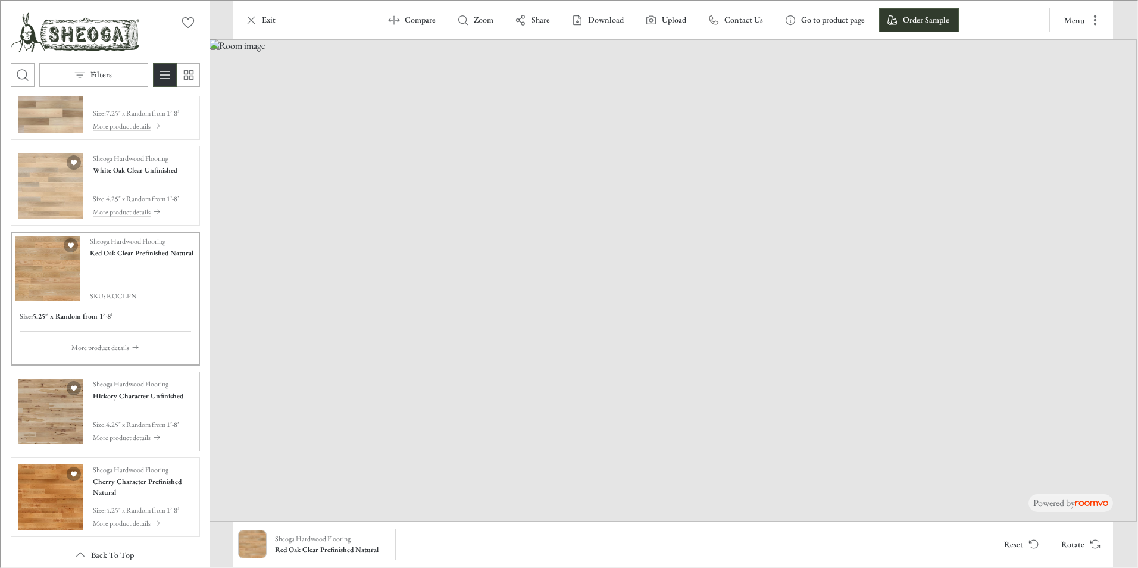
click at [74, 403] on img "See Hickory Character Unfinished in the room" at bounding box center [49, 409] width 65 height 65
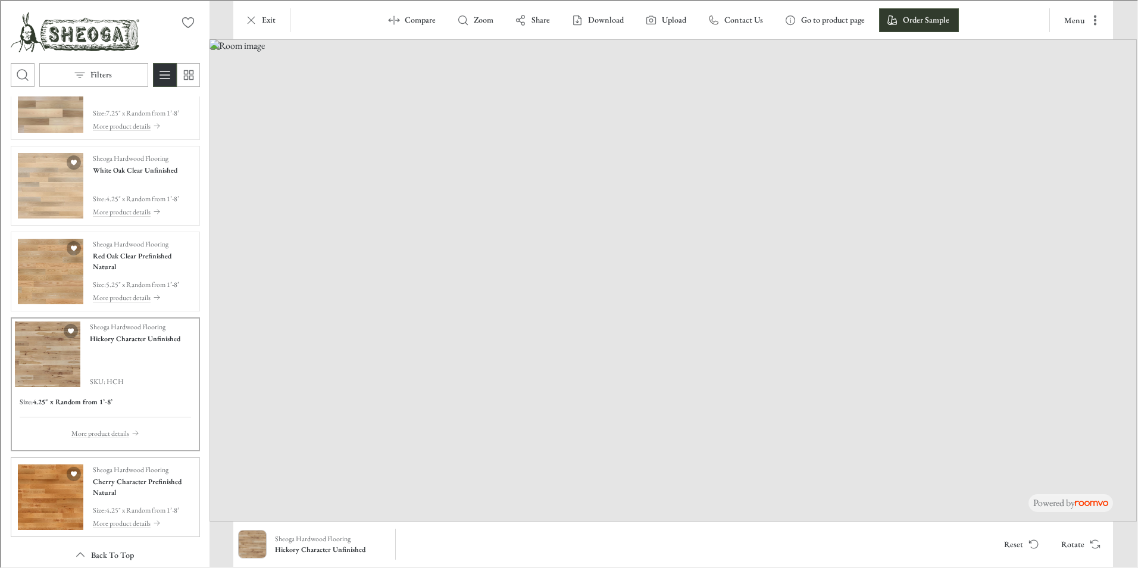
click at [46, 486] on img "See Cherry Character Prefinished Natural in the room" at bounding box center [49, 495] width 65 height 65
